Goal: Transaction & Acquisition: Purchase product/service

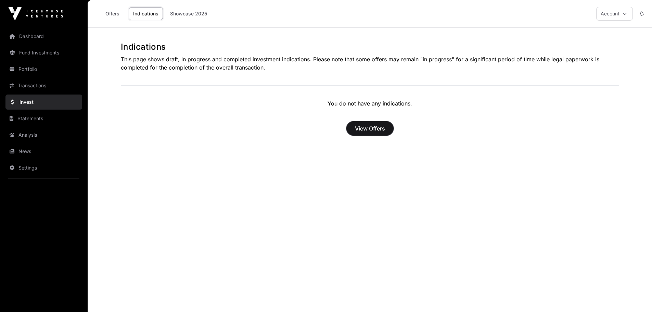
click at [366, 127] on span "View Offers" at bounding box center [370, 128] width 30 height 8
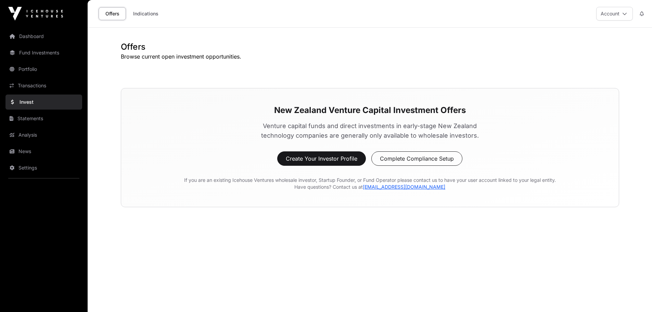
click at [617, 11] on button "Account" at bounding box center [614, 14] width 37 height 14
click at [573, 54] on span "Compliance" at bounding box center [575, 54] width 26 height 7
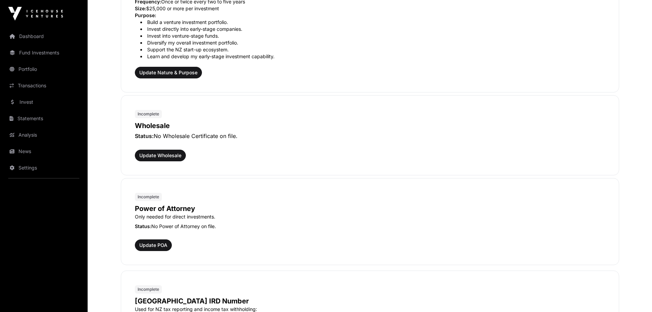
scroll to position [274, 0]
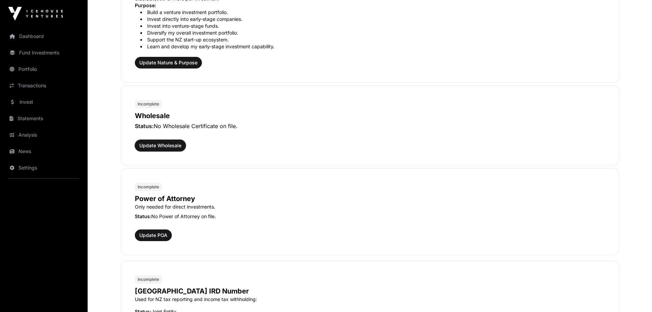
click at [166, 143] on span "Update Wholesale" at bounding box center [160, 145] width 42 height 7
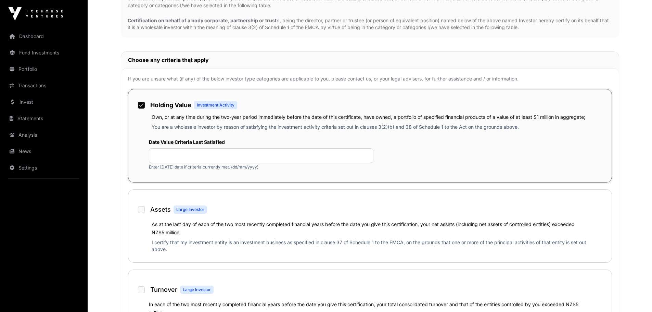
scroll to position [205, 0]
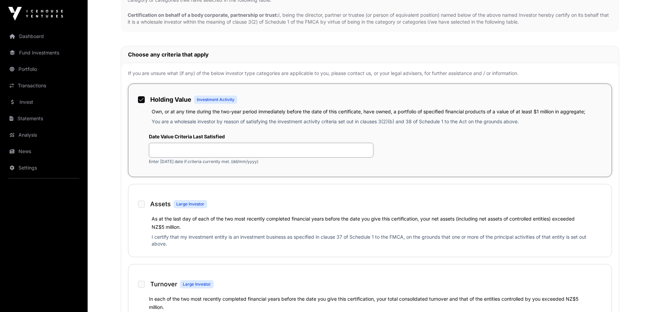
click at [166, 151] on input "text" at bounding box center [261, 150] width 224 height 15
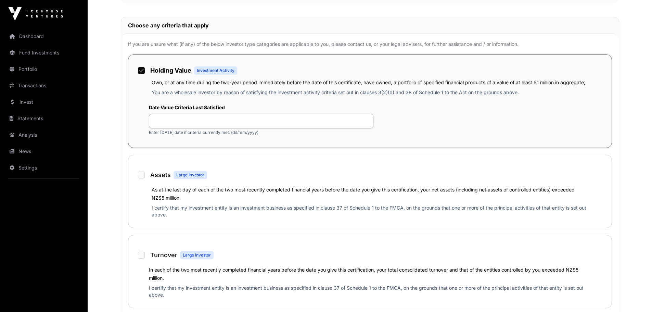
scroll to position [240, 0]
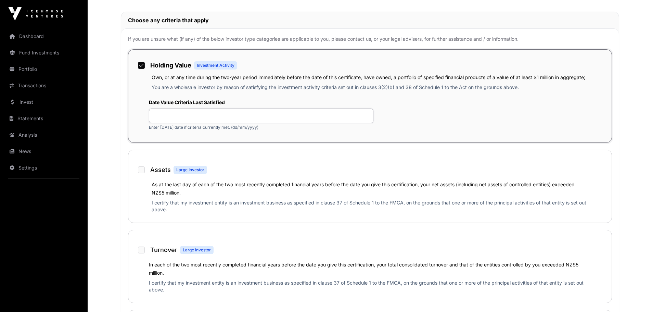
click at [156, 115] on input "text" at bounding box center [261, 115] width 224 height 15
type input "**********"
click at [176, 127] on p "Enter today’s date if criteria currently met. (dd/mm/yyyy)" at bounding box center [261, 127] width 224 height 5
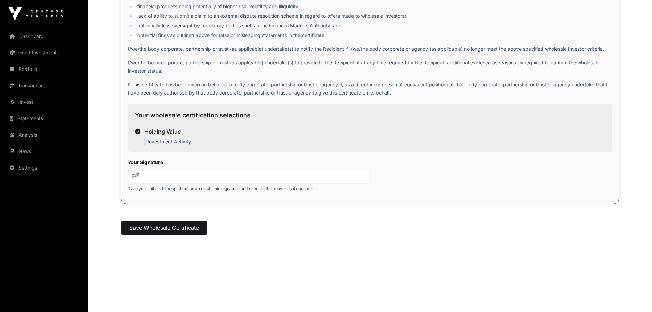
scroll to position [898, 0]
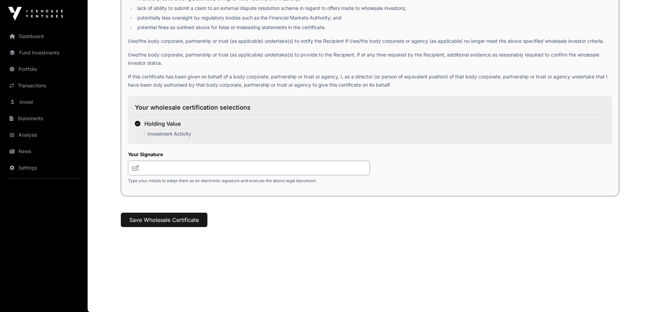
click at [148, 166] on input "text" at bounding box center [249, 167] width 242 height 15
type input "***"
click at [166, 220] on button "Save Wholesale Certificate" at bounding box center [164, 219] width 87 height 14
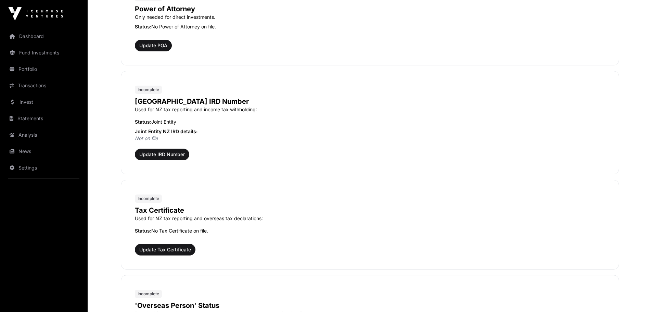
scroll to position [602, 0]
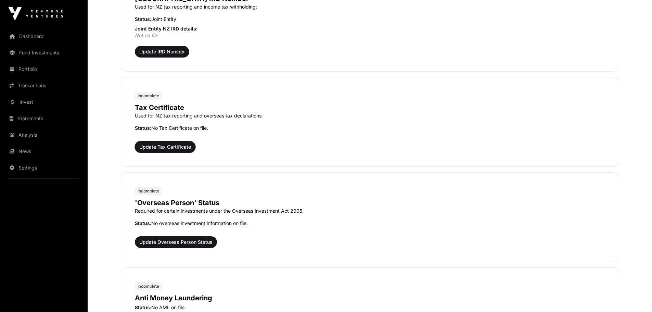
click at [169, 147] on span "Update Tax Certificate" at bounding box center [165, 146] width 52 height 7
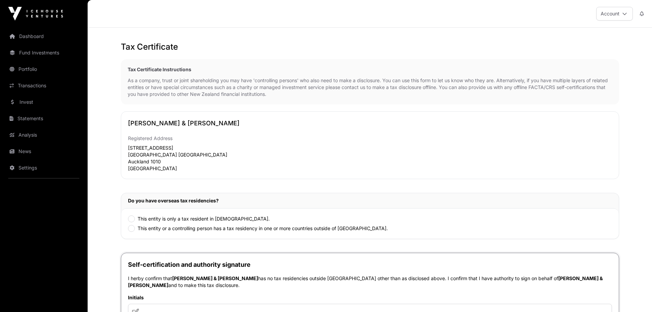
click at [625, 12] on icon at bounding box center [624, 13] width 5 height 5
click at [572, 64] on span "Settings" at bounding box center [571, 67] width 18 height 7
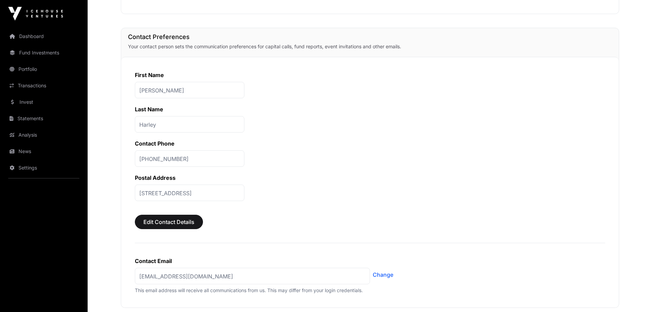
scroll to position [205, 0]
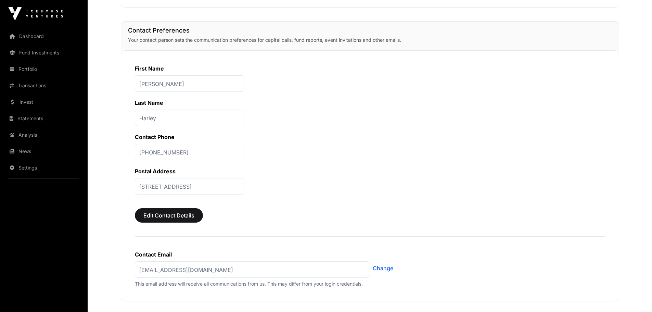
click at [140, 187] on p "10 Beaumont Street, Auckland Central, Auckland, Auckland, 1010, New Zealand" at bounding box center [189, 186] width 109 height 16
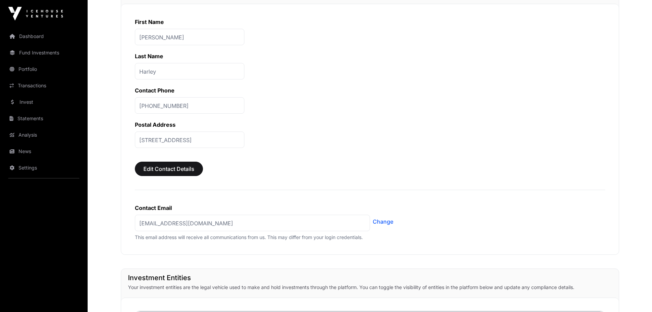
scroll to position [274, 0]
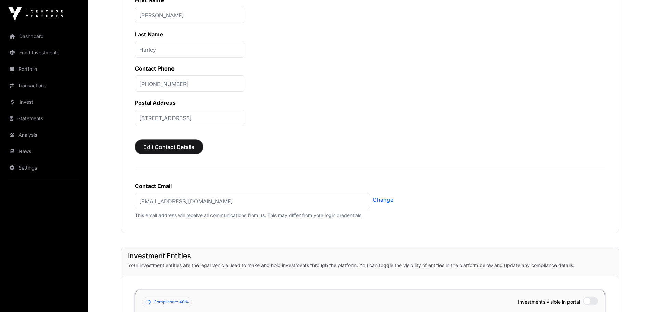
click at [163, 147] on span "Edit Contact Details" at bounding box center [168, 147] width 51 height 8
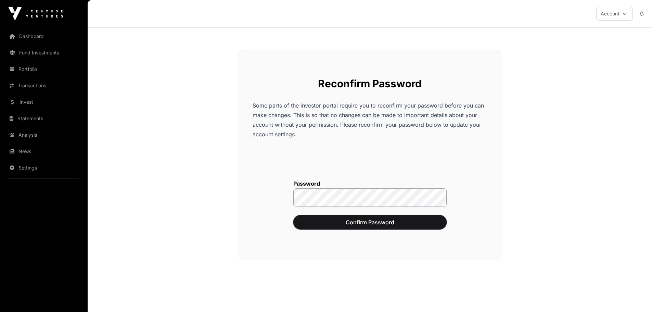
click at [345, 223] on span "Confirm Password" at bounding box center [370, 222] width 136 height 8
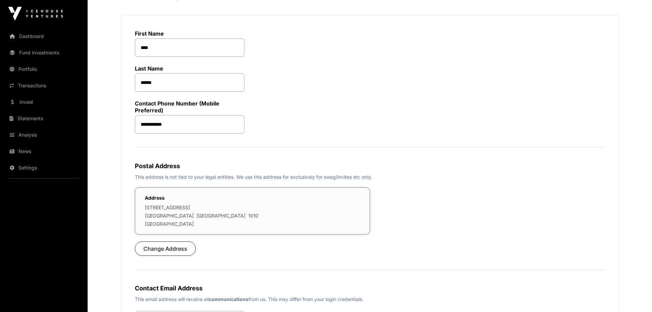
scroll to position [137, 0]
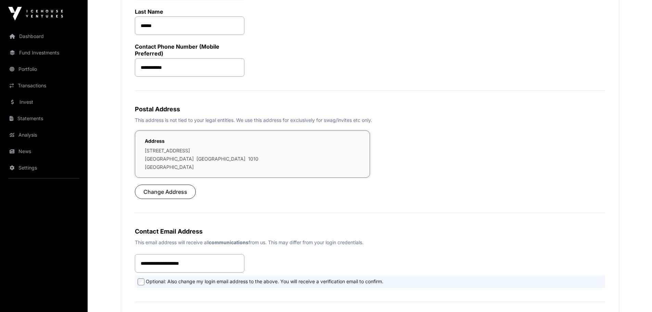
click at [146, 150] on p "10 Beaumont Street" at bounding box center [202, 150] width 114 height 7
click at [169, 191] on span "Change Address" at bounding box center [165, 192] width 44 height 8
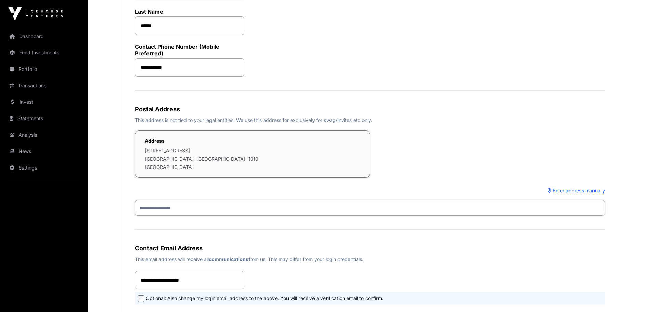
click at [146, 206] on input "text" at bounding box center [370, 208] width 470 height 16
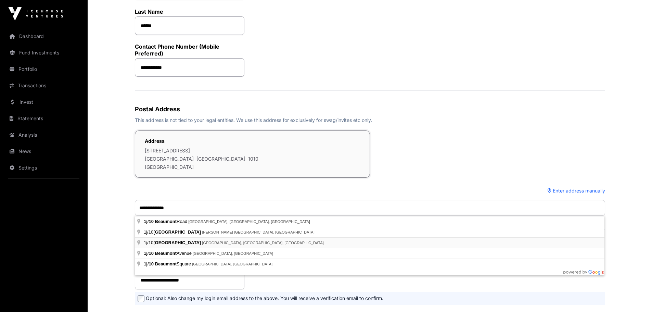
type input "**********"
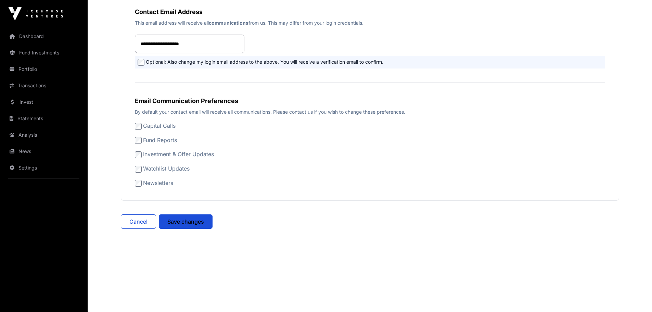
scroll to position [375, 0]
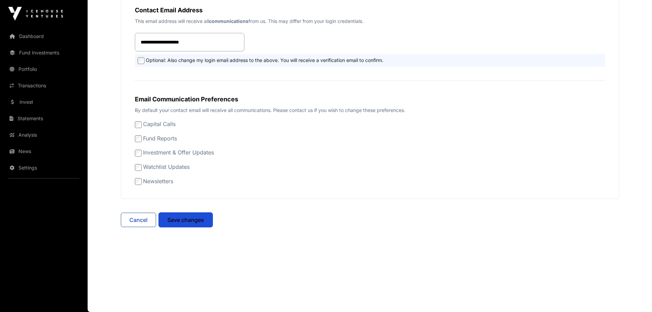
click at [189, 221] on span "Save changes" at bounding box center [185, 220] width 37 height 8
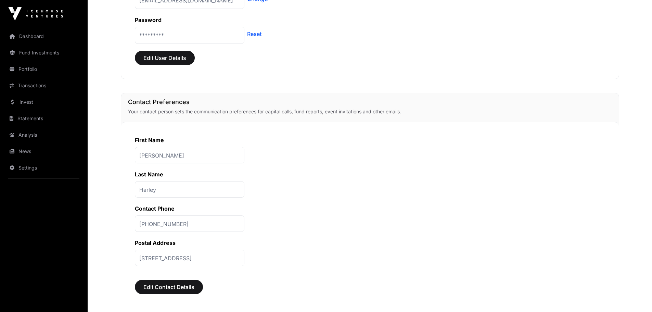
scroll to position [240, 0]
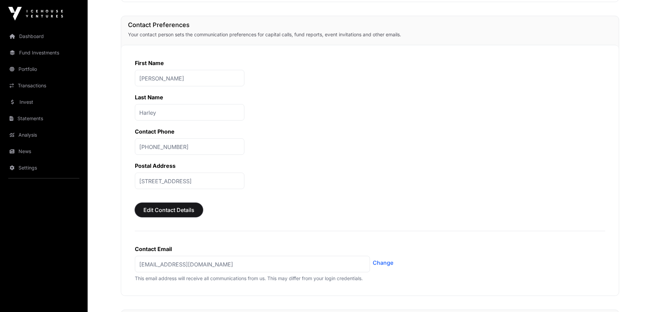
click at [171, 210] on span "Edit Contact Details" at bounding box center [168, 210] width 51 height 8
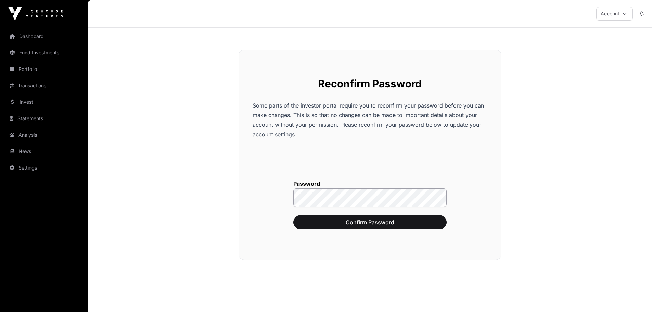
click at [480, 188] on div "Password Confirm Password" at bounding box center [370, 200] width 235 height 90
click at [377, 223] on span "Confirm Password" at bounding box center [370, 222] width 136 height 8
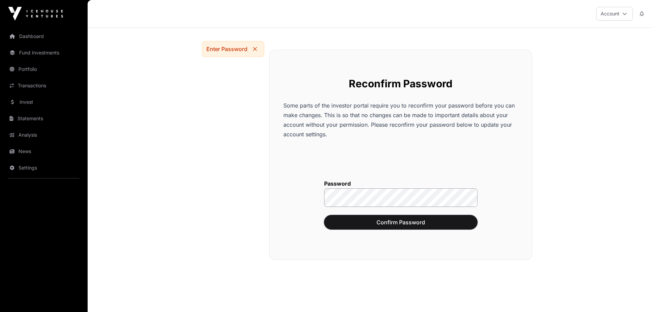
click at [324, 207] on div at bounding box center [324, 207] width 0 height 0
click at [511, 180] on div "Password Confirm Password" at bounding box center [400, 200] width 235 height 90
click at [255, 48] on icon "Close" at bounding box center [255, 49] width 4 height 4
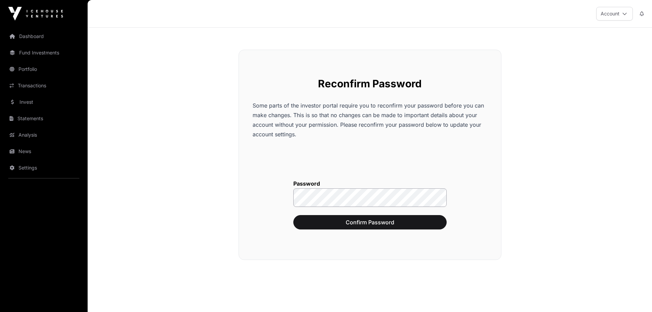
click at [293, 207] on div at bounding box center [293, 207] width 0 height 0
click at [358, 219] on span "Confirm Password" at bounding box center [370, 222] width 136 height 8
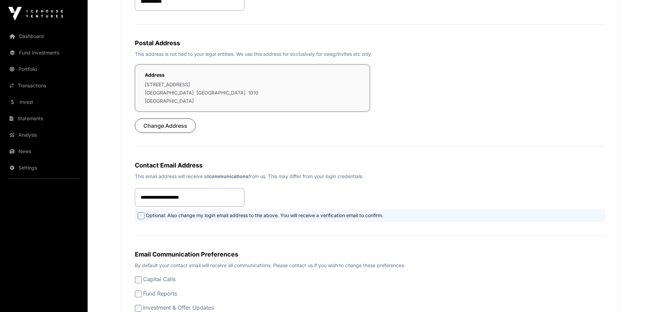
scroll to position [118, 0]
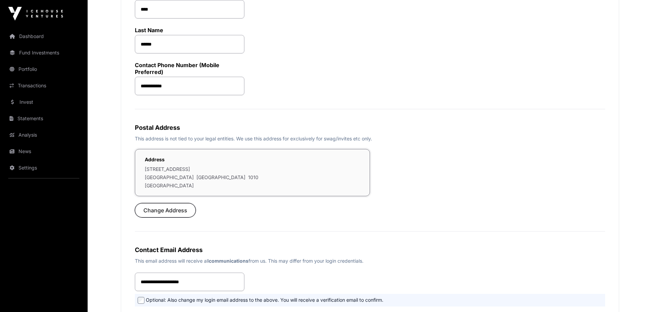
click at [177, 211] on span "Change Address" at bounding box center [165, 210] width 44 height 8
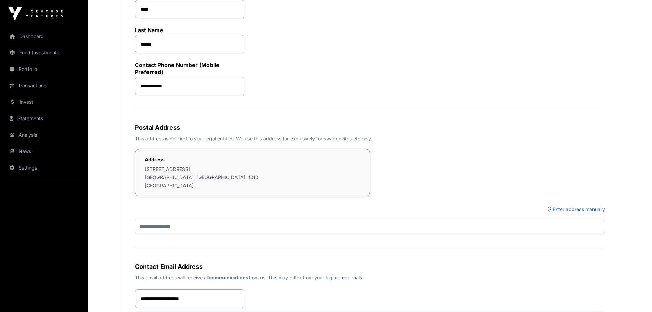
click at [573, 209] on button "Enter address manually" at bounding box center [575, 209] width 57 height 7
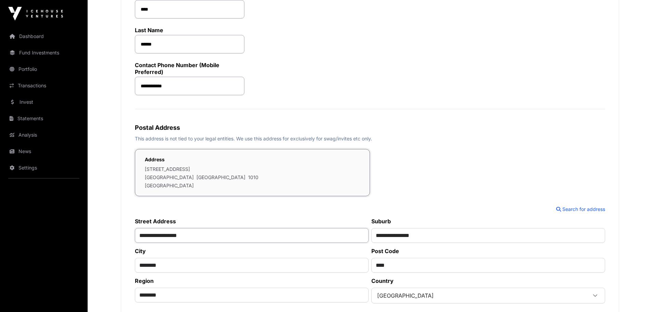
click at [140, 237] on input "**********" at bounding box center [252, 235] width 234 height 15
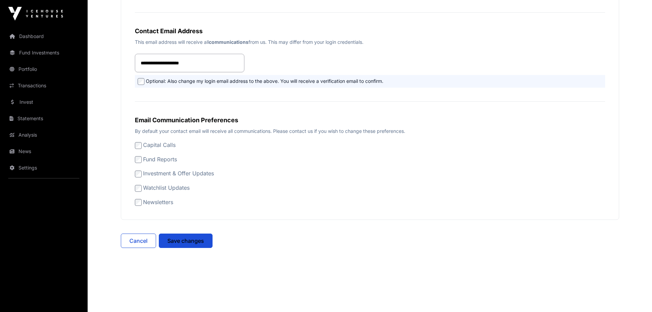
scroll to position [446, 0]
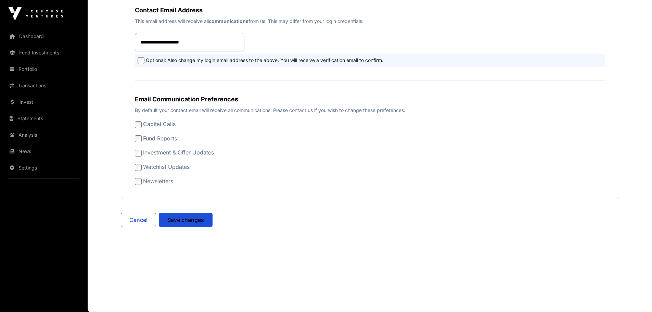
type input "**********"
click at [191, 221] on span "Save changes" at bounding box center [185, 220] width 37 height 8
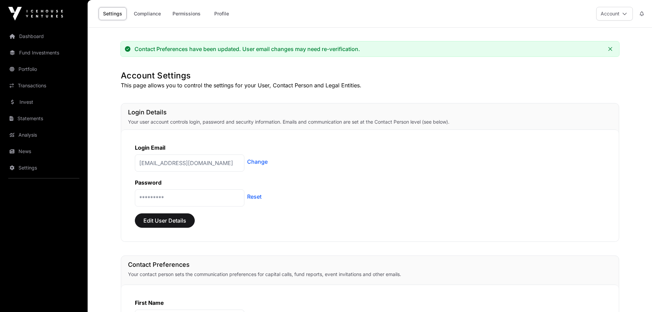
click at [193, 12] on link "Permissions" at bounding box center [186, 13] width 37 height 13
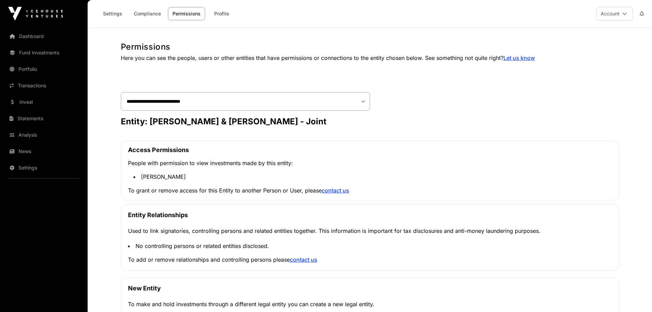
click at [144, 11] on link "Compliance" at bounding box center [147, 13] width 36 height 13
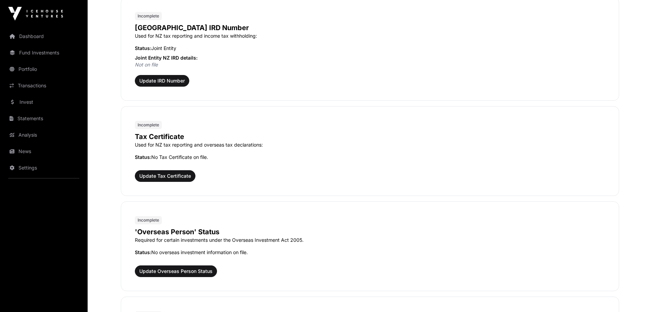
scroll to position [547, 0]
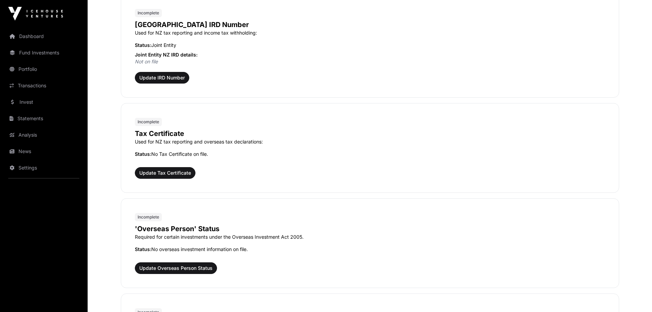
click at [23, 102] on link "Invest" at bounding box center [43, 101] width 77 height 15
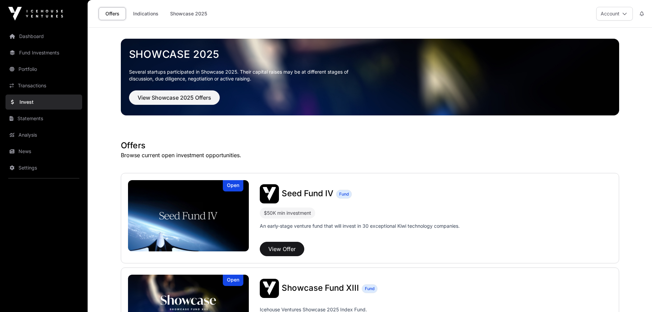
click at [26, 70] on link "Portfolio" at bounding box center [43, 69] width 77 height 15
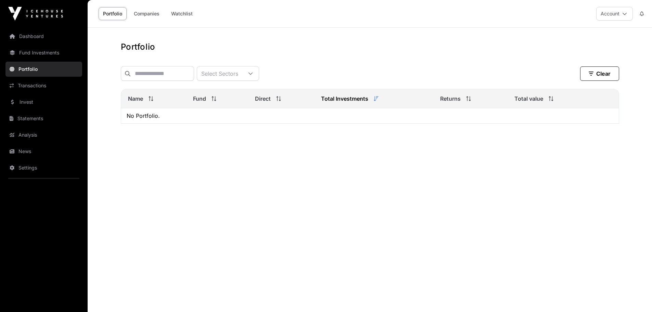
click at [27, 55] on link "Fund Investments" at bounding box center [43, 52] width 77 height 15
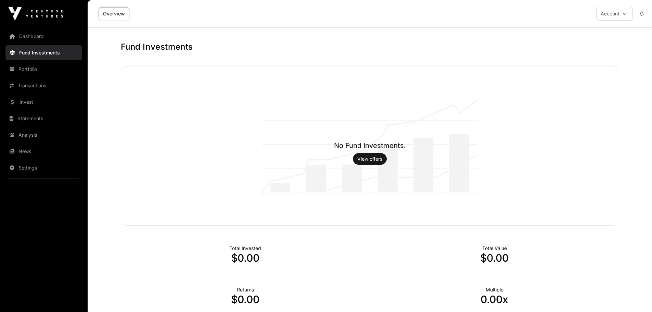
click at [36, 37] on link "Dashboard" at bounding box center [43, 36] width 77 height 15
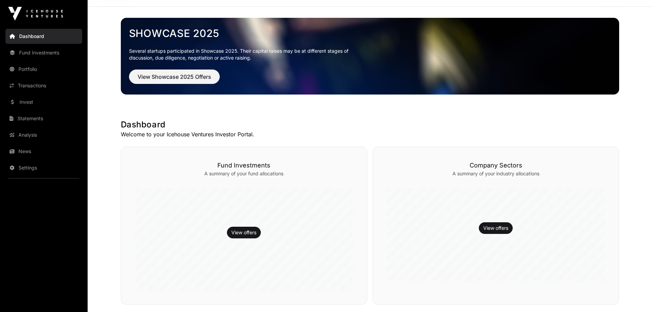
scroll to position [137, 0]
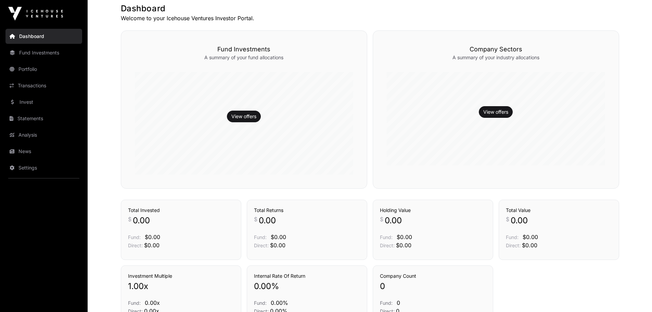
click at [20, 116] on link "Statements" at bounding box center [43, 118] width 77 height 15
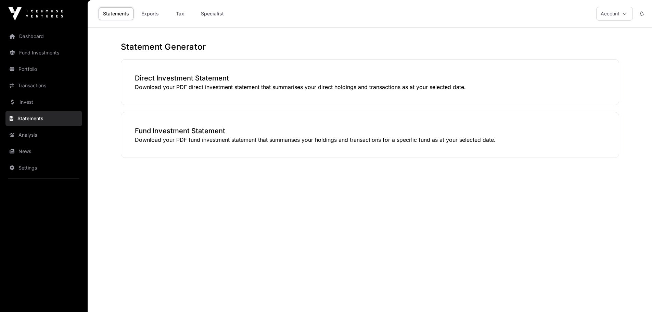
click at [24, 136] on link "Analysis" at bounding box center [43, 134] width 77 height 15
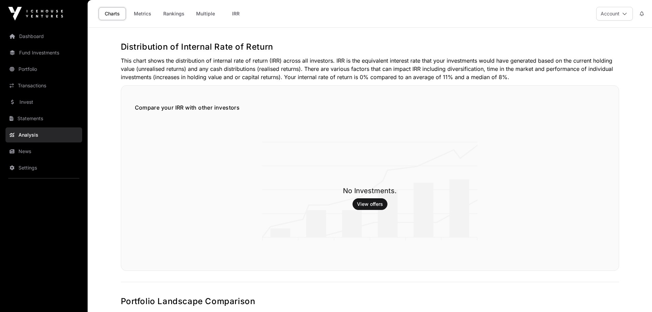
click at [139, 15] on link "Metrics" at bounding box center [142, 13] width 27 height 13
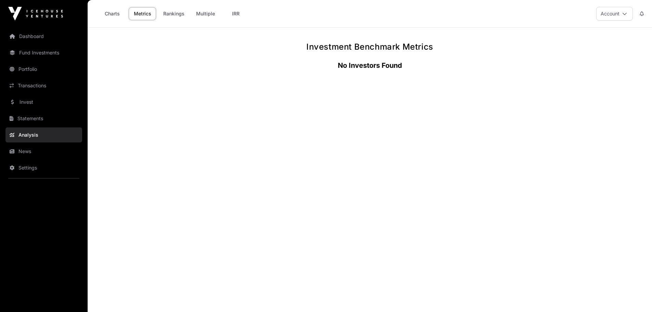
click at [175, 11] on link "Rankings" at bounding box center [174, 13] width 30 height 13
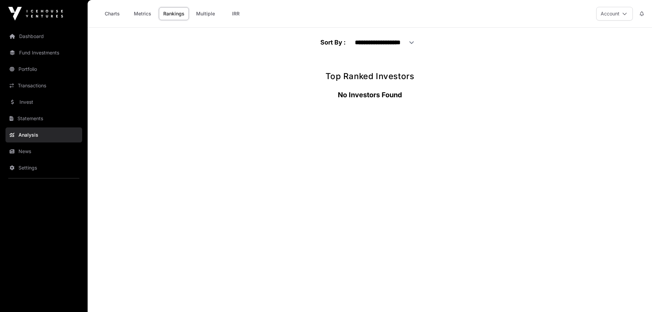
click at [204, 14] on link "Multiple" at bounding box center [206, 13] width 28 height 13
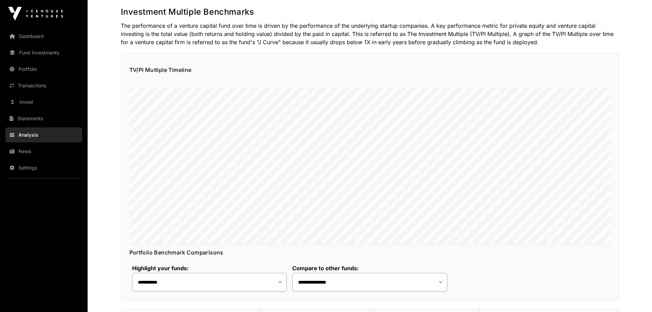
scroll to position [34, 0]
click at [280, 281] on select "**********" at bounding box center [209, 282] width 155 height 18
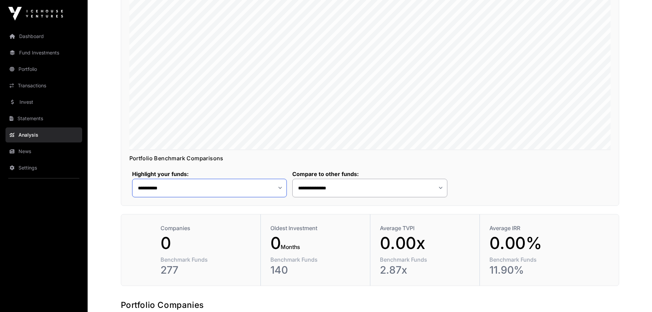
scroll to position [137, 0]
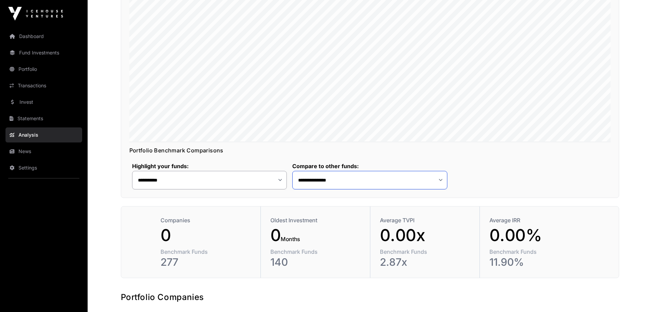
click at [441, 179] on select "**********" at bounding box center [369, 180] width 155 height 18
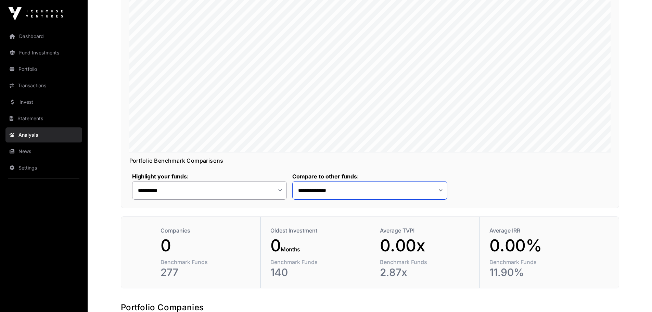
scroll to position [171, 0]
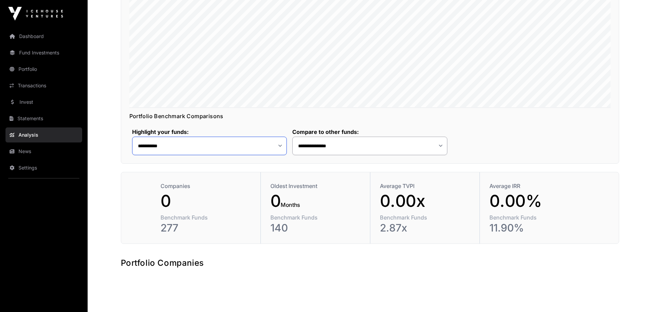
click at [279, 145] on select "**********" at bounding box center [209, 146] width 155 height 18
click at [441, 147] on select "**********" at bounding box center [369, 146] width 155 height 18
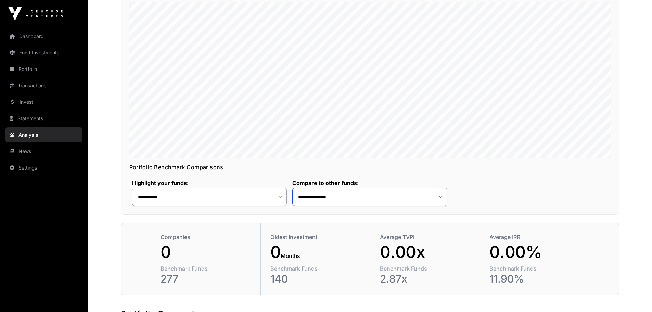
scroll to position [185, 0]
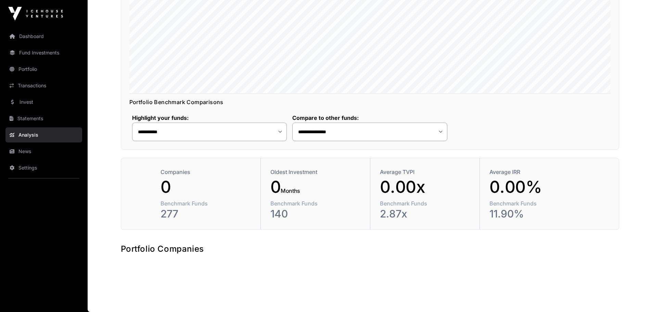
click at [30, 120] on link "Statements" at bounding box center [43, 118] width 77 height 15
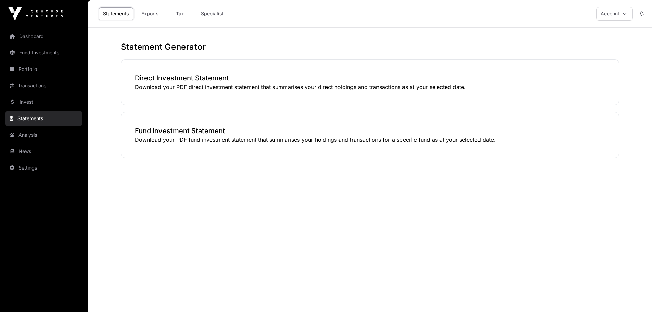
click at [29, 104] on link "Invest" at bounding box center [43, 101] width 77 height 15
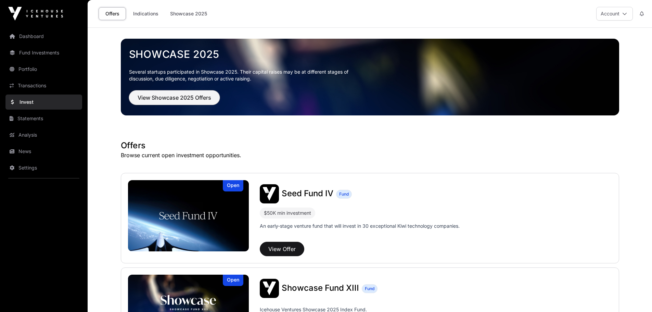
click at [158, 96] on span "View Showcase 2025 Offers" at bounding box center [175, 97] width 74 height 8
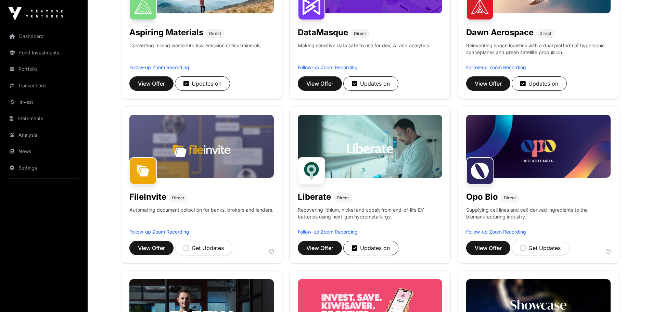
scroll to position [274, 0]
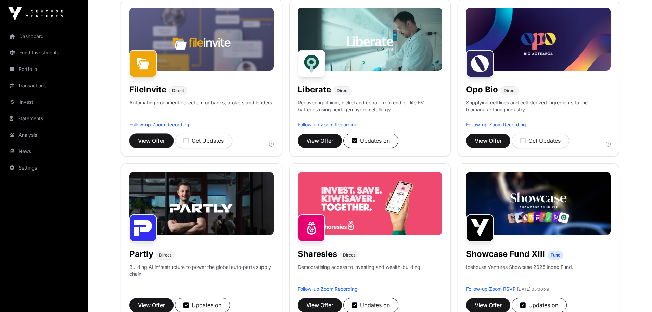
click at [154, 140] on span "View Offer" at bounding box center [151, 141] width 27 height 8
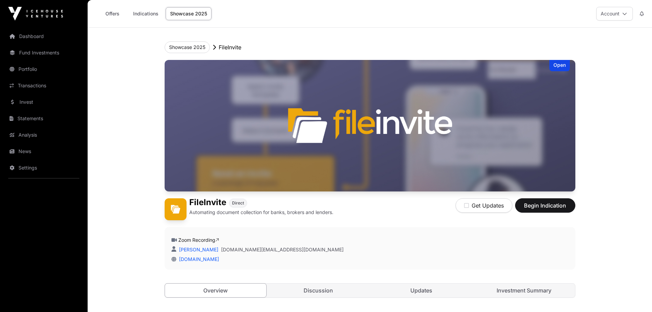
click at [19, 152] on link "News" at bounding box center [43, 151] width 77 height 15
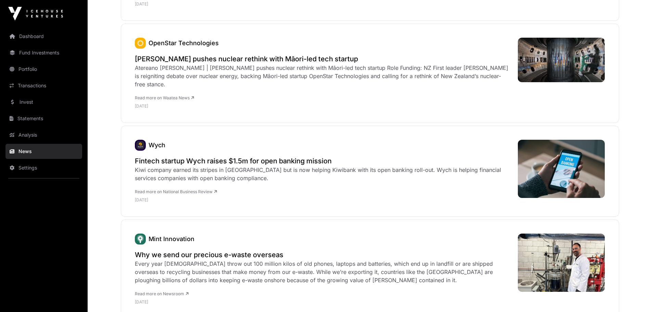
scroll to position [274, 0]
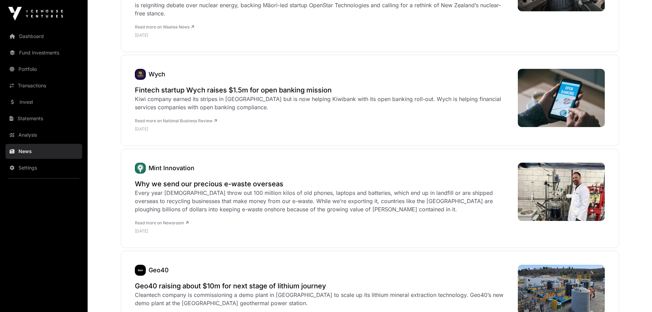
click at [138, 76] on img at bounding box center [140, 74] width 11 height 11
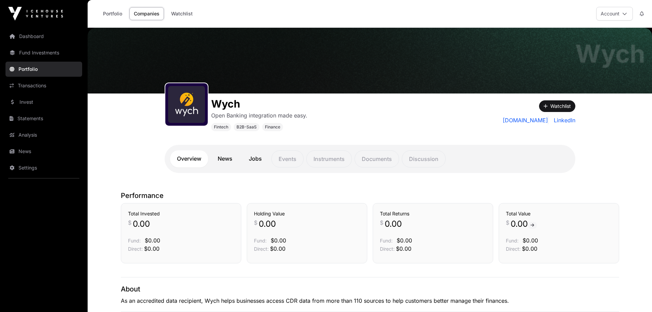
click at [532, 121] on link "wych.io" at bounding box center [526, 120] width 46 height 8
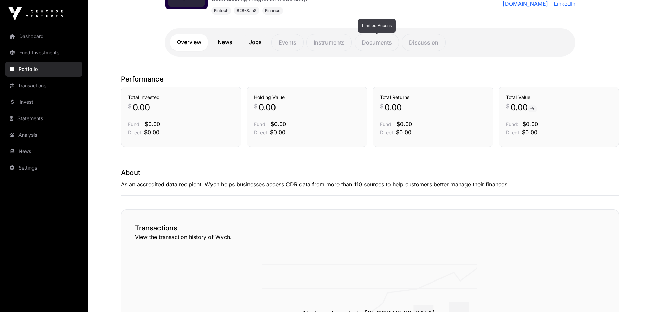
scroll to position [171, 0]
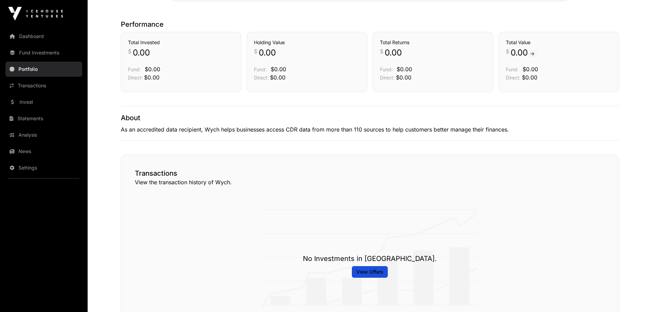
click at [27, 67] on link "Portfolio" at bounding box center [43, 69] width 77 height 15
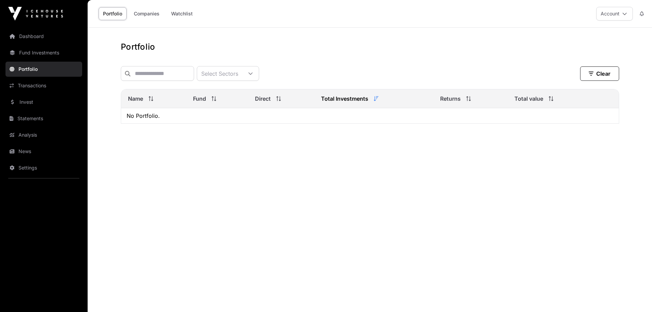
click at [147, 13] on link "Companies" at bounding box center [146, 13] width 35 height 13
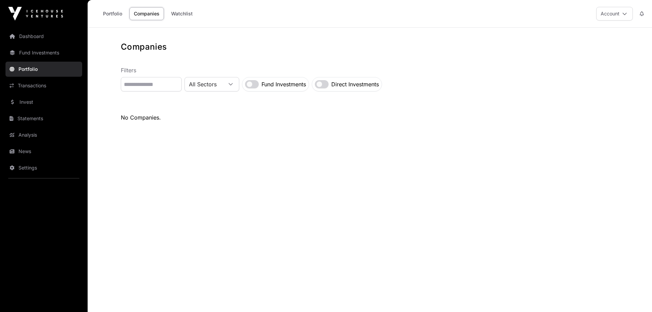
click at [34, 52] on link "Fund Investments" at bounding box center [43, 52] width 77 height 15
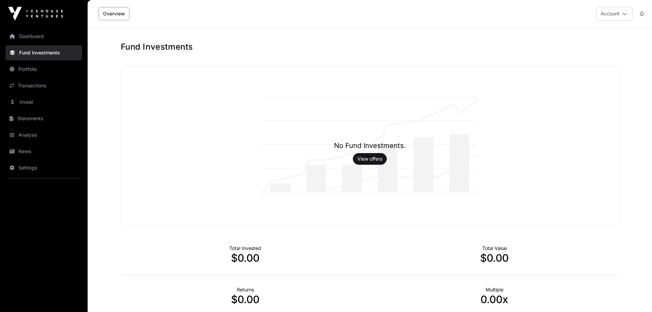
click at [25, 118] on link "Statements" at bounding box center [43, 118] width 77 height 15
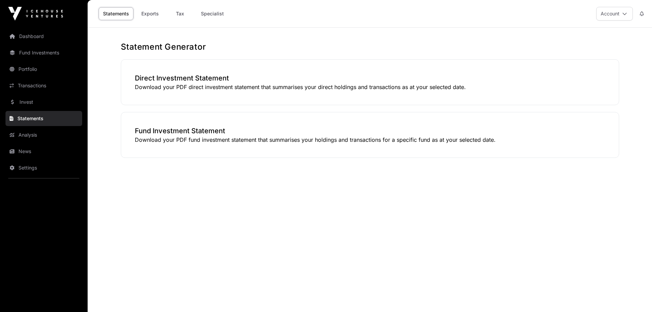
click at [28, 103] on link "Invest" at bounding box center [43, 101] width 77 height 15
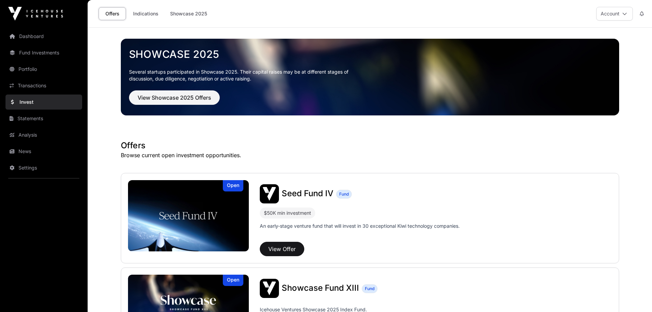
click at [33, 87] on link "Transactions" at bounding box center [43, 85] width 77 height 15
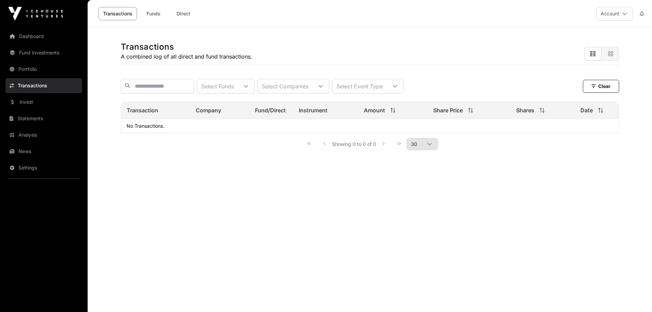
click at [26, 102] on link "Invest" at bounding box center [43, 101] width 77 height 15
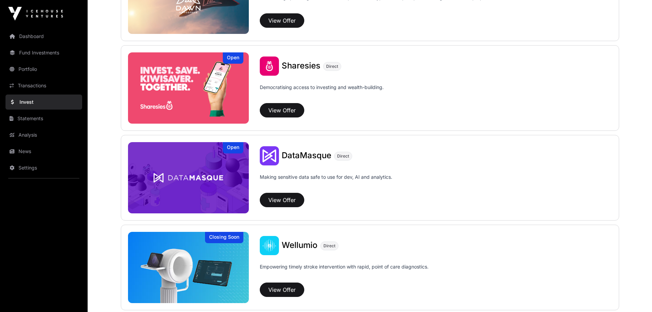
scroll to position [890, 0]
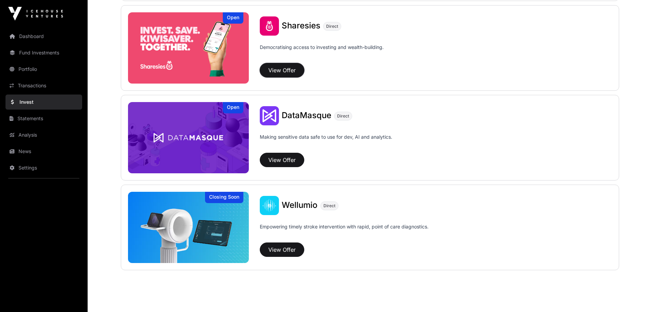
click at [291, 69] on button "View Offer" at bounding box center [282, 70] width 44 height 14
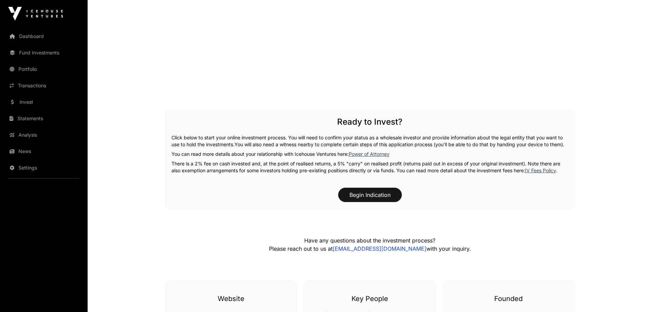
scroll to position [1266, 0]
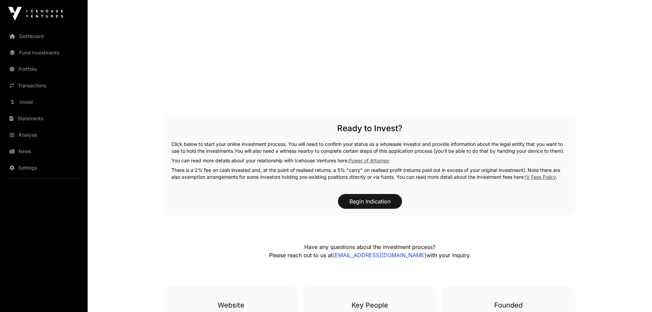
click at [375, 199] on button "Begin Indication" at bounding box center [370, 201] width 64 height 14
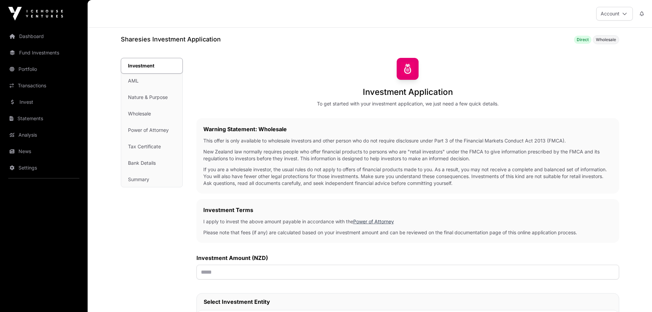
click at [131, 82] on div "Investment AML Nature & Purpose Wholesale Power of Attorney Tax Certificate Ban…" at bounding box center [151, 122] width 61 height 129
click at [140, 99] on div "Investment AML Nature & Purpose Wholesale Power of Attorney Tax Certificate Ban…" at bounding box center [151, 122] width 61 height 129
click at [31, 169] on link "Settings" at bounding box center [43, 167] width 77 height 15
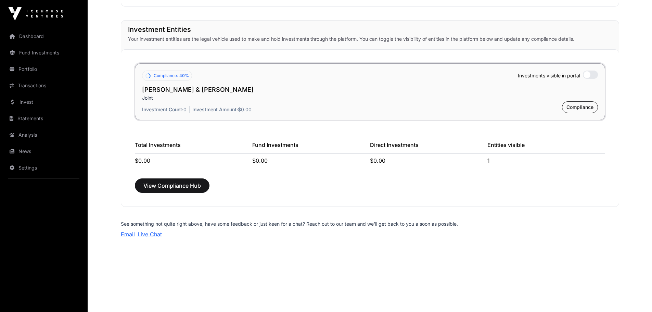
scroll to position [511, 0]
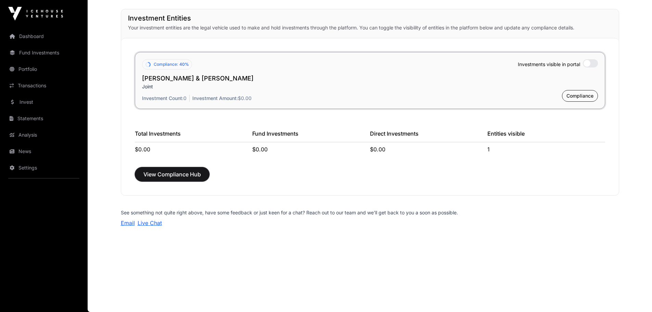
click at [171, 172] on span "View Compliance Hub" at bounding box center [171, 174] width 57 height 8
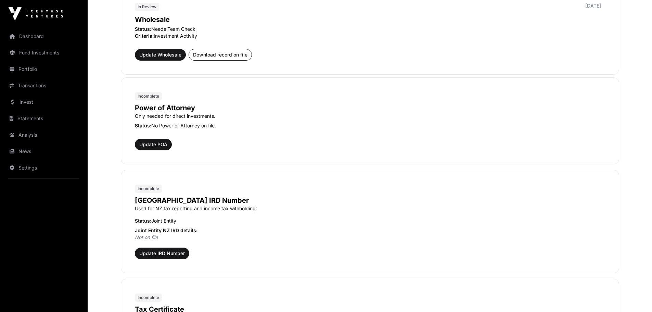
scroll to position [376, 0]
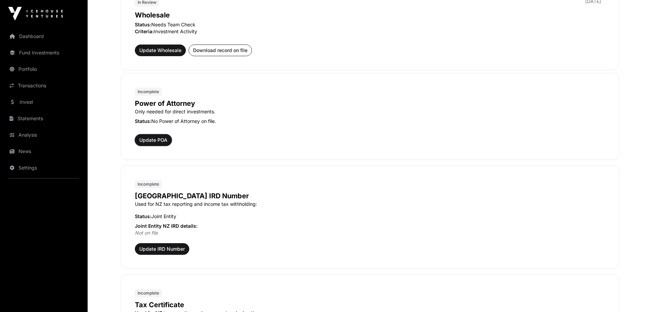
click at [153, 141] on span "Update POA" at bounding box center [153, 140] width 28 height 7
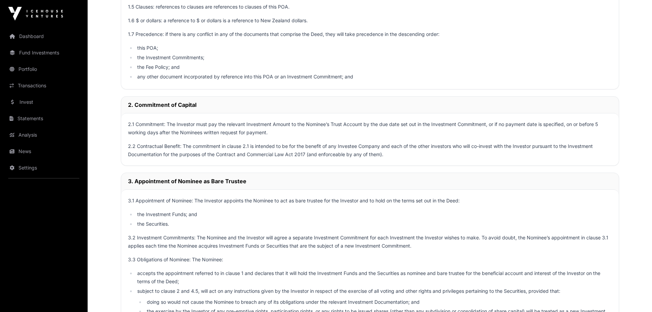
scroll to position [1433, 0]
